Goal: Information Seeking & Learning: Learn about a topic

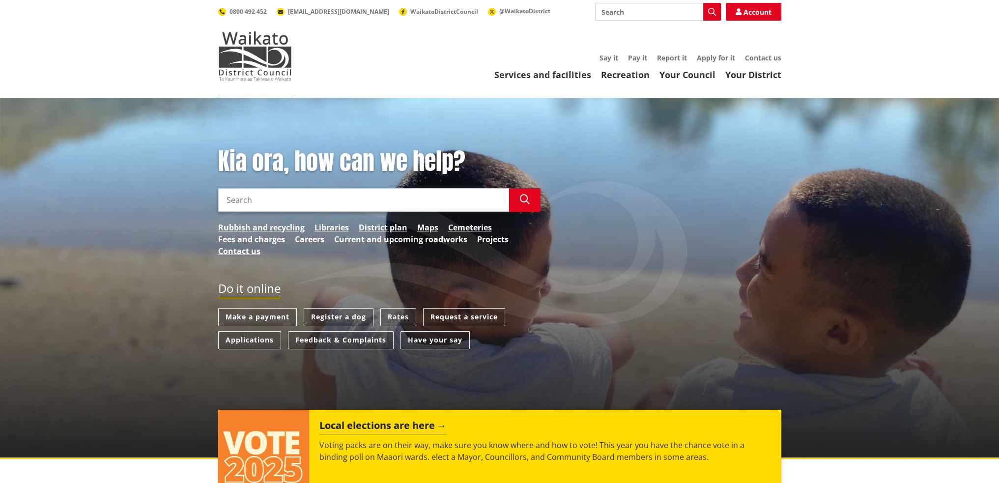
click at [646, 6] on input "Search" at bounding box center [658, 12] width 126 height 18
type input "property search"
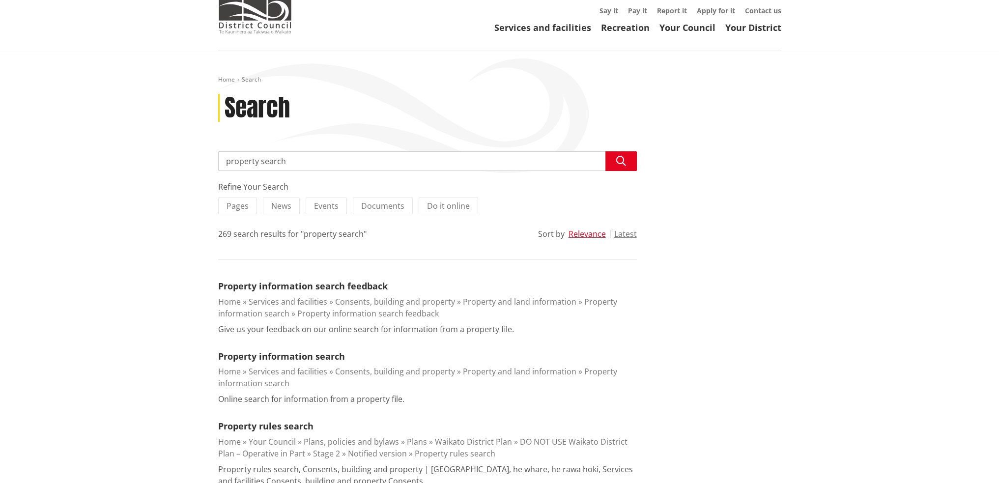
scroll to position [98, 0]
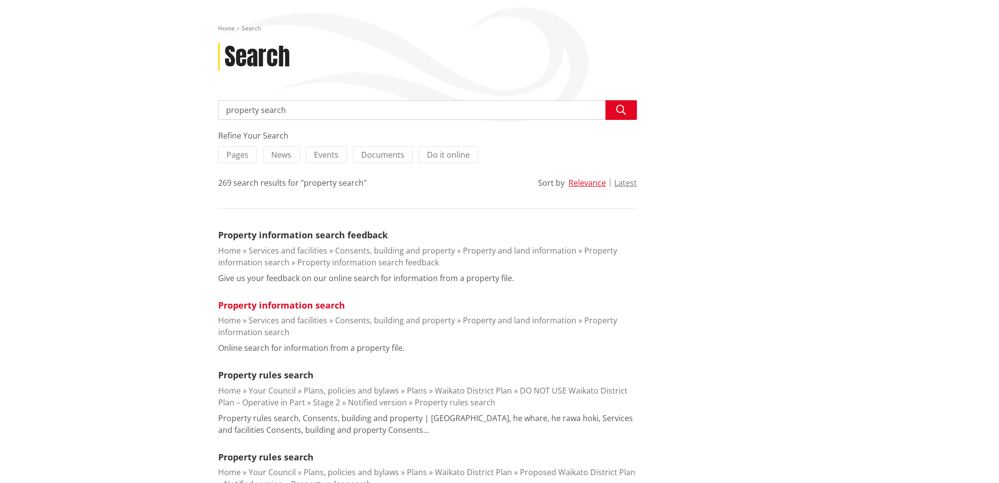
click at [299, 304] on link "Property information search" at bounding box center [281, 305] width 127 height 12
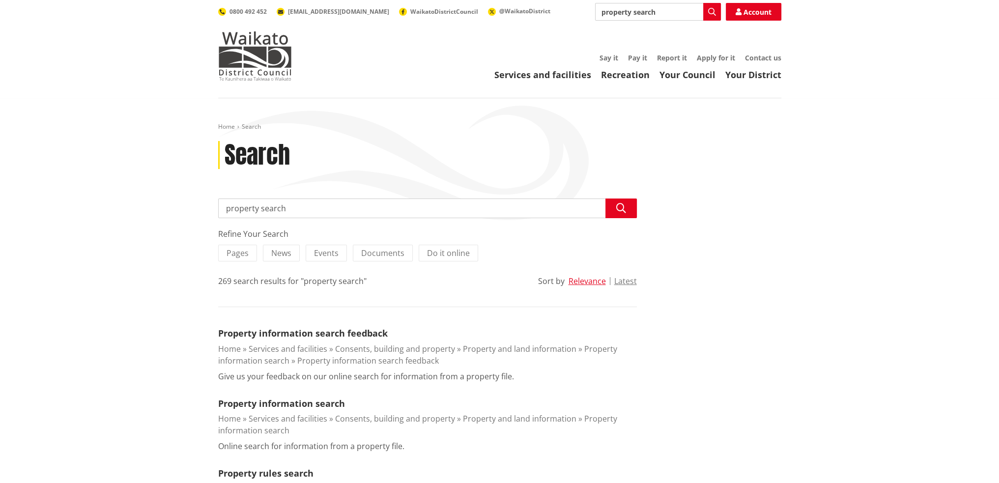
click at [316, 207] on input "property search" at bounding box center [427, 208] width 418 height 20
type input "property search floor plans"
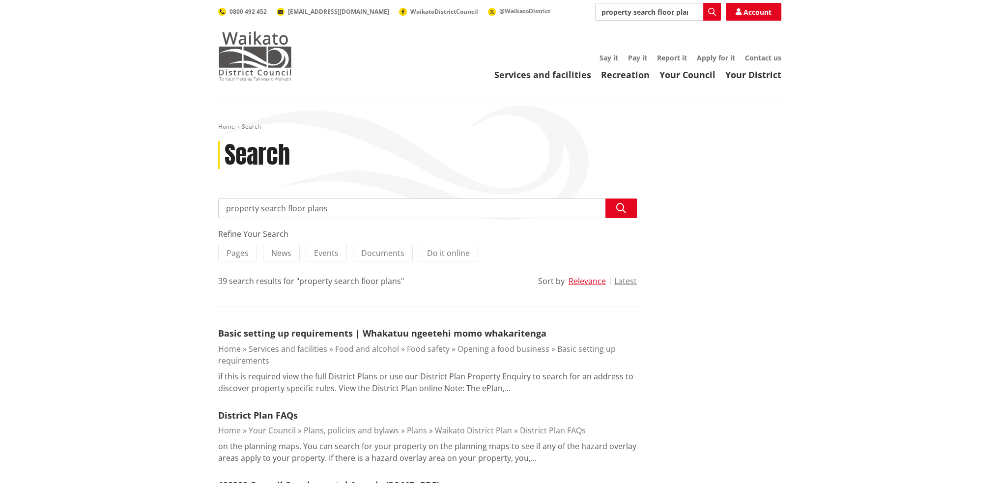
click at [233, 53] on img at bounding box center [255, 55] width 74 height 49
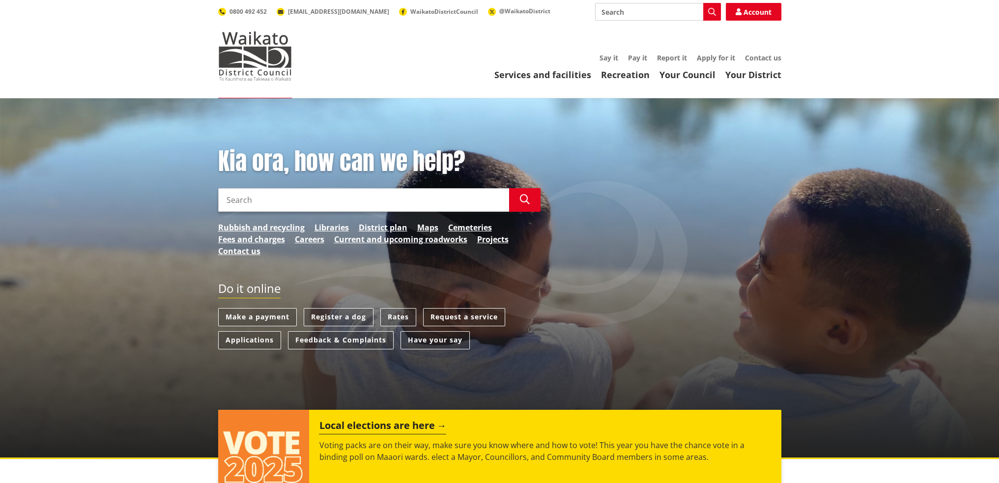
click at [626, 13] on input "Search" at bounding box center [658, 12] width 126 height 18
type input "property information search"
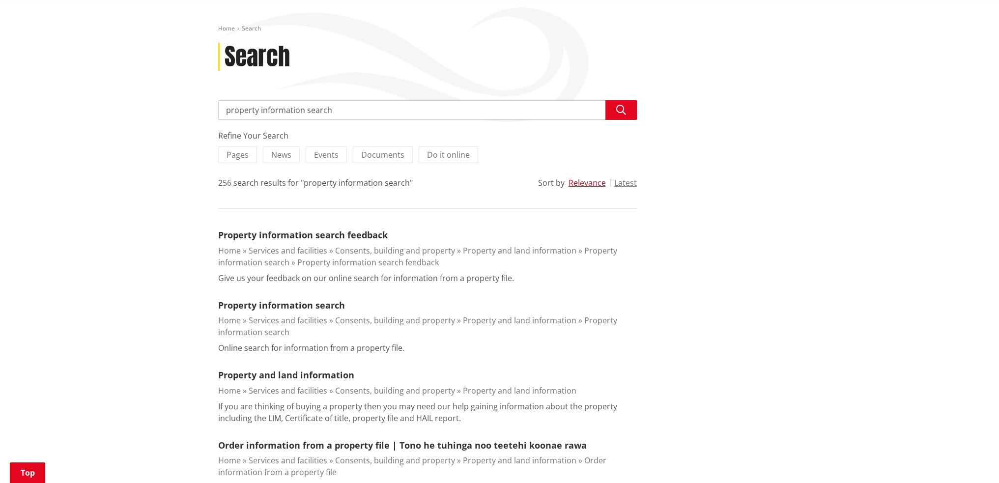
scroll to position [147, 0]
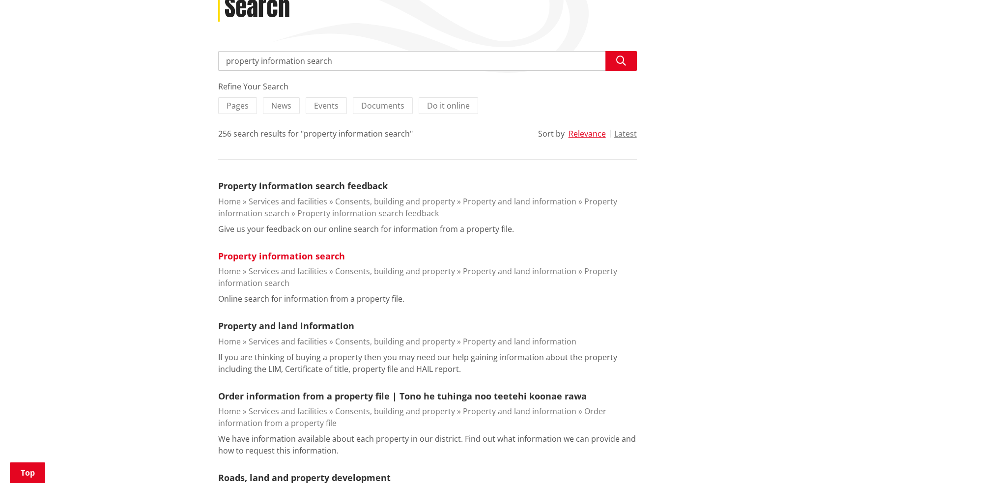
click at [277, 253] on link "Property information search" at bounding box center [281, 256] width 127 height 12
